Goal: Task Accomplishment & Management: Complete application form

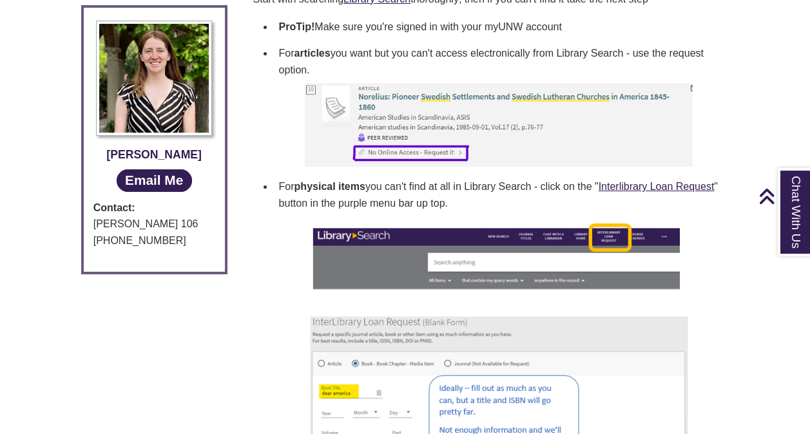
scroll to position [525, 0]
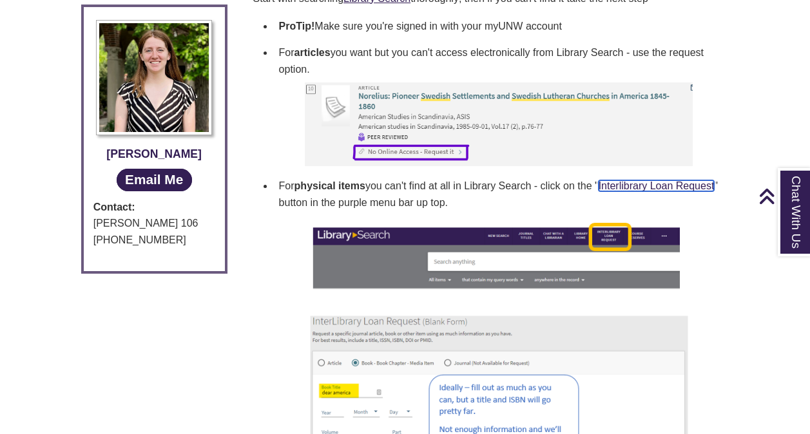
click at [633, 186] on link "Interlibrary Loan Request" at bounding box center [656, 185] width 116 height 11
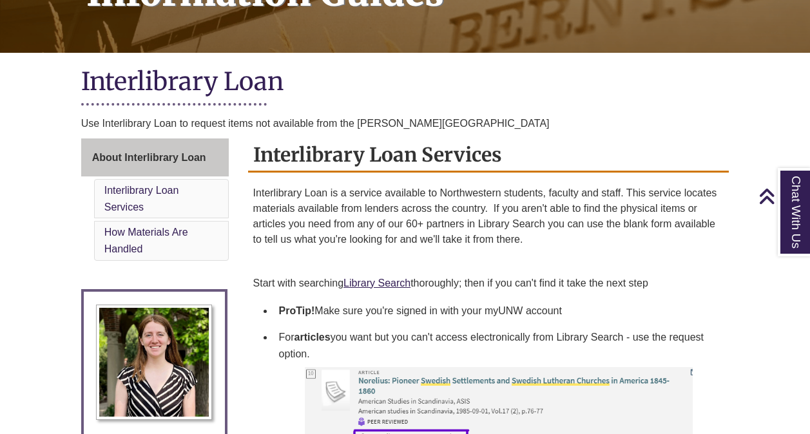
scroll to position [249, 0]
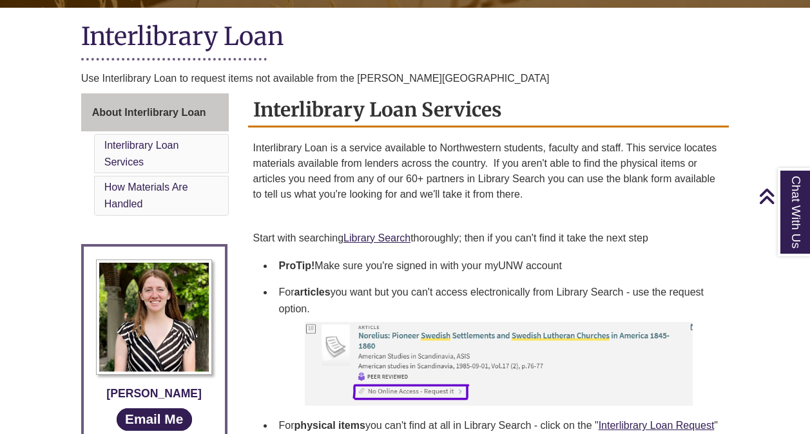
scroll to position [286, 0]
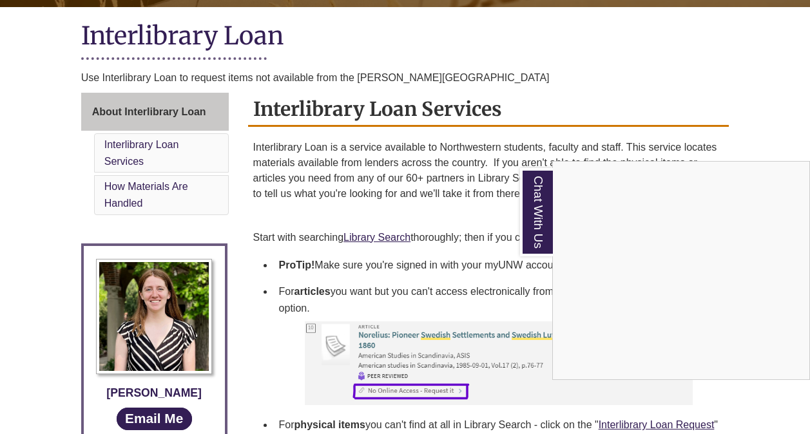
click at [385, 237] on div "Chat With Us" at bounding box center [405, 217] width 810 height 434
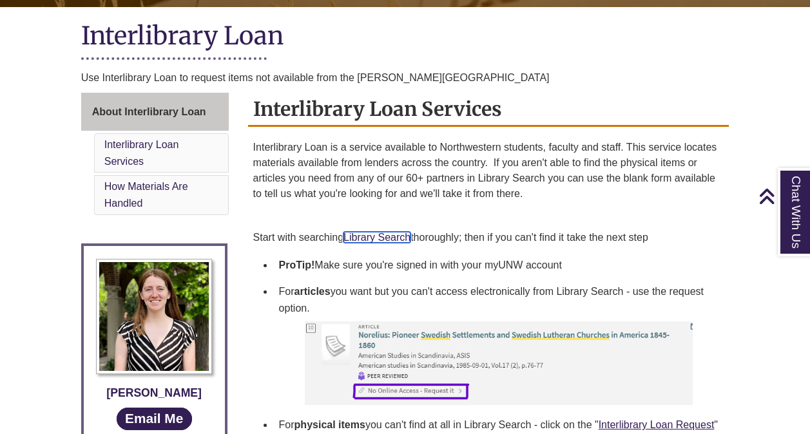
click at [386, 236] on link "Library Search" at bounding box center [376, 237] width 67 height 11
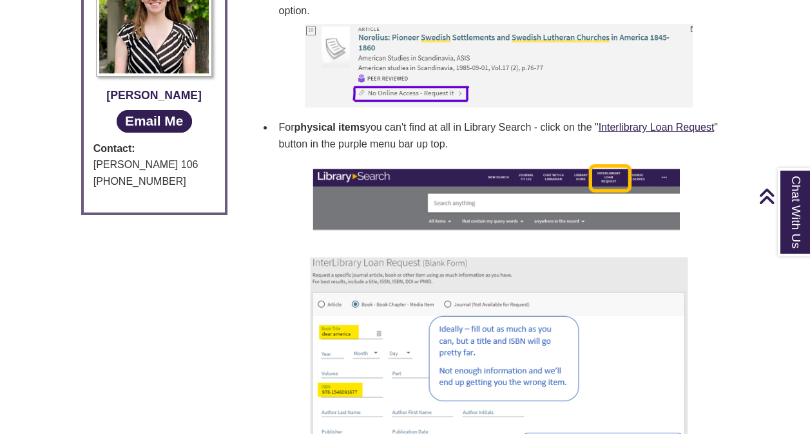
scroll to position [583, 0]
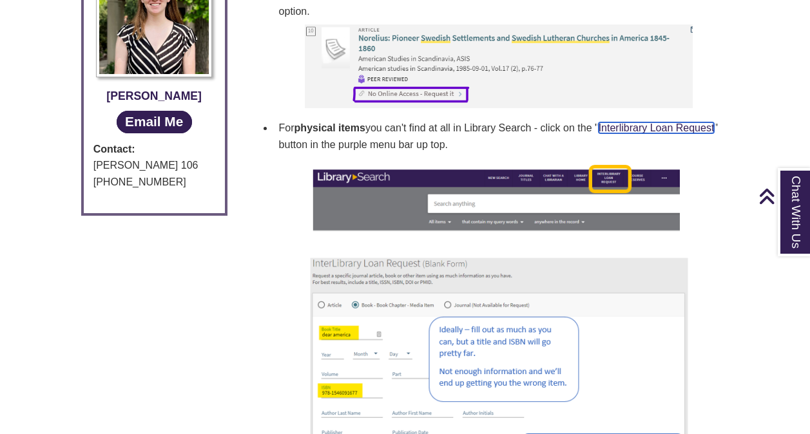
click at [598, 133] on link "Interlibrary Loan Request" at bounding box center [656, 127] width 116 height 11
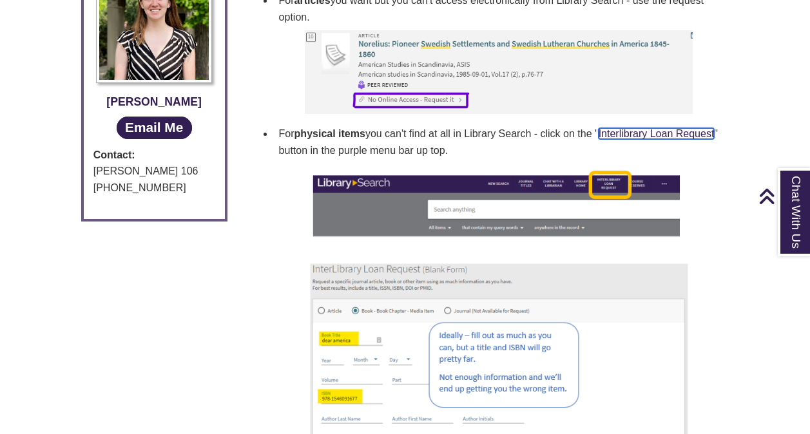
click at [598, 139] on link "Interlibrary Loan Request" at bounding box center [656, 133] width 116 height 11
